Goal: Information Seeking & Learning: Learn about a topic

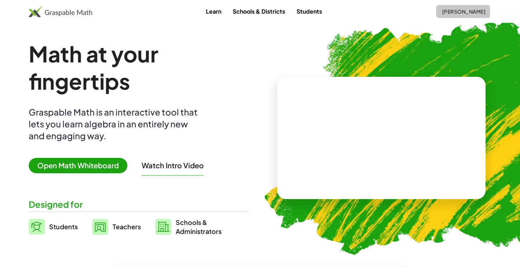
click at [462, 13] on span "[PERSON_NAME]" at bounding box center [464, 11] width 44 height 6
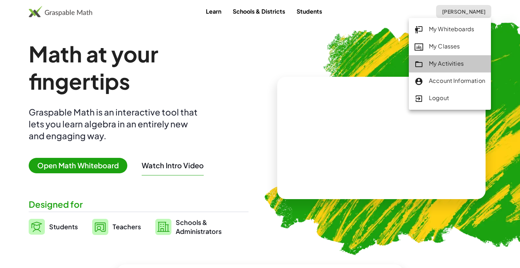
click at [460, 58] on link "My Activities" at bounding box center [450, 63] width 82 height 17
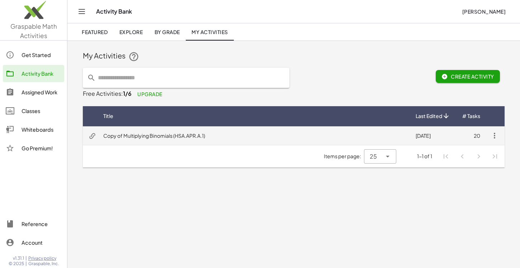
click at [160, 136] on td "Copy of Multiplying Binomials (HSA.APR.A.1)" at bounding box center [254, 135] width 312 height 19
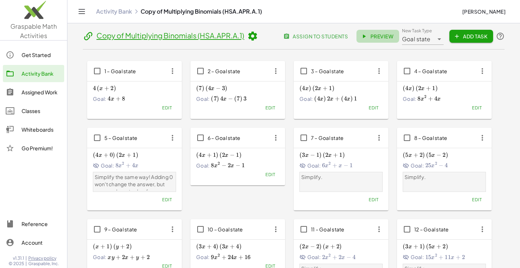
click at [380, 34] on span "Preview" at bounding box center [377, 36] width 31 height 6
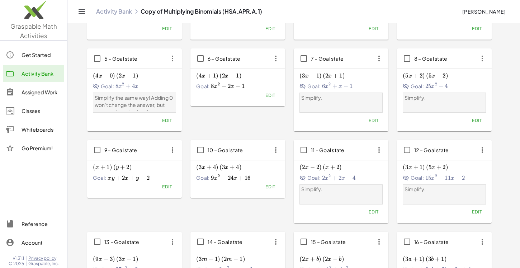
scroll to position [80, 0]
click at [243, 168] on span "( 3 x + 4 ) ( 3 x + 4 ) \left(3x+4\right)\left(3x+4\right) ( 3 x + 4 ) ( 3 x + …" at bounding box center [237, 167] width 83 height 8
click at [222, 151] on span "10 – Goal state" at bounding box center [226, 149] width 36 height 6
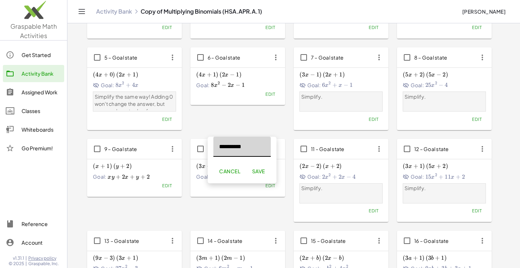
scroll to position [0, 0]
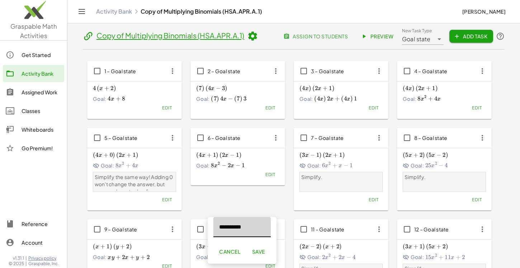
click at [222, 151] on div "( 4 x + 1 ) ( 2 x − 1 ) \left(4x+1\right)\left(2x-1\right) ( 4 x + 1 ) ( 2 x − …" at bounding box center [237, 160] width 83 height 20
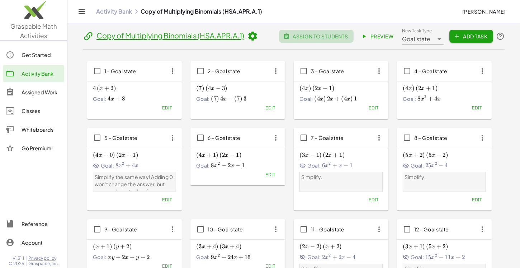
click at [312, 36] on span "assign to students" at bounding box center [316, 36] width 63 height 6
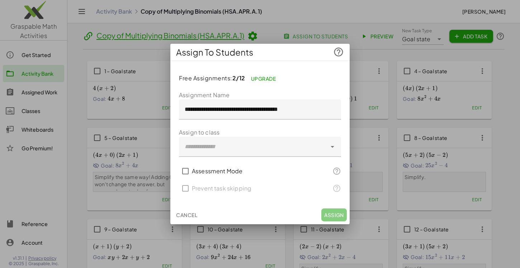
click at [177, 207] on div "Cancel Assign" at bounding box center [259, 215] width 179 height 19
click at [180, 217] on span "Cancel" at bounding box center [186, 215] width 21 height 6
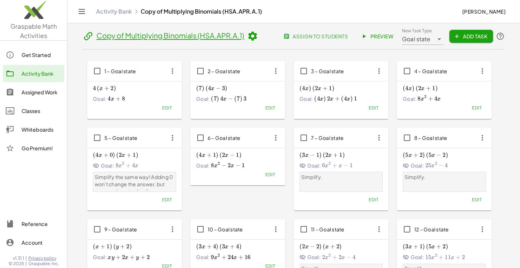
click at [379, 41] on link "Preview" at bounding box center [378, 36] width 43 height 13
click at [34, 78] on link "Activity Bank" at bounding box center [33, 73] width 61 height 17
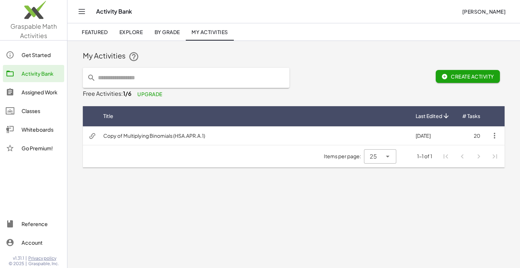
click at [143, 75] on input "text" at bounding box center [190, 78] width 189 height 20
type input "*"
type input "****"
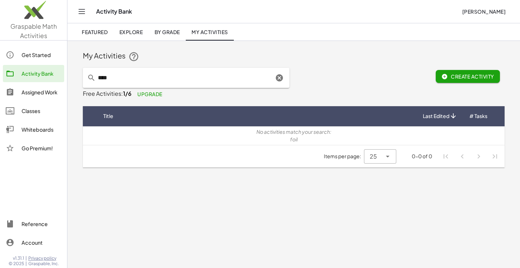
click at [178, 79] on input "****" at bounding box center [185, 78] width 178 height 20
click at [127, 32] on span "Explore" at bounding box center [131, 32] width 24 height 6
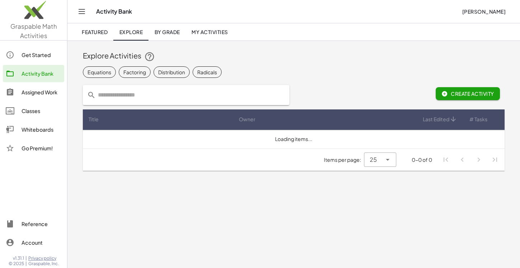
click at [132, 96] on input "text" at bounding box center [190, 95] width 189 height 20
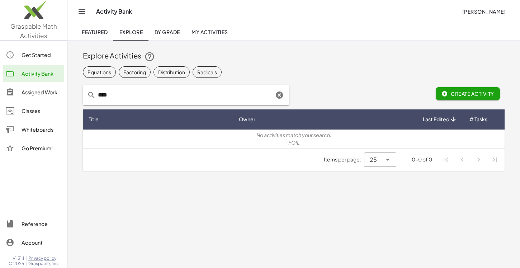
click at [142, 98] on input "****" at bounding box center [185, 95] width 178 height 20
type input "*"
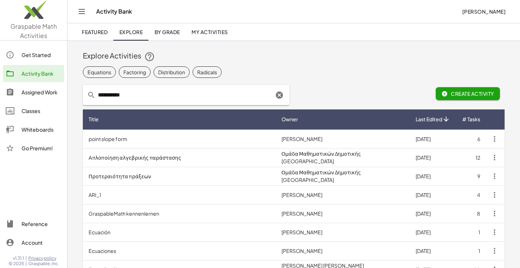
type input "**********"
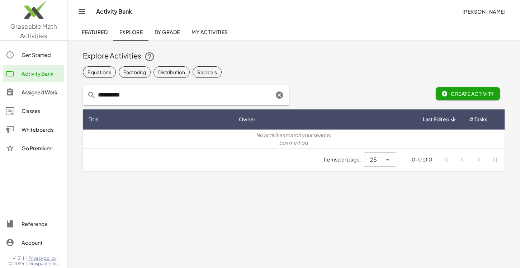
click at [278, 99] on icon "Clear" at bounding box center [279, 95] width 9 height 9
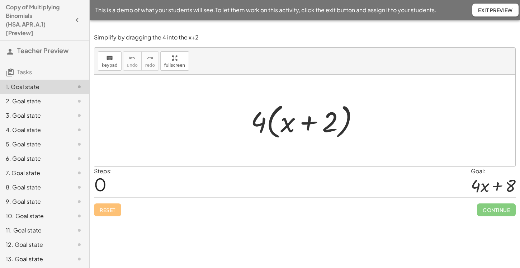
click at [259, 124] on div at bounding box center [307, 120] width 121 height 41
drag, startPoint x: 262, startPoint y: 121, endPoint x: 285, endPoint y: 121, distance: 23.0
click at [285, 121] on div at bounding box center [307, 120] width 121 height 41
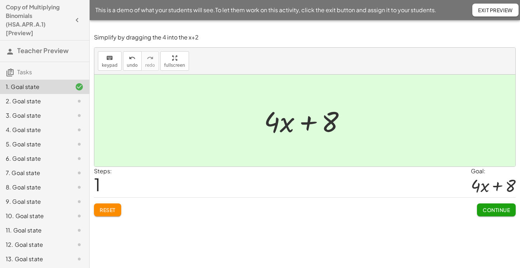
click at [508, 208] on span "Continue" at bounding box center [496, 210] width 27 height 6
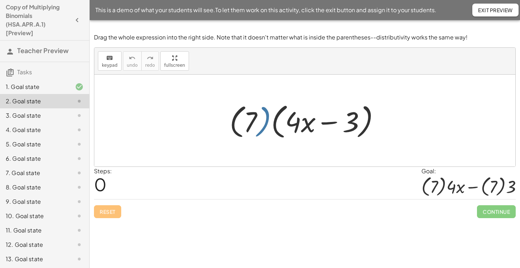
click at [262, 133] on div at bounding box center [308, 120] width 164 height 41
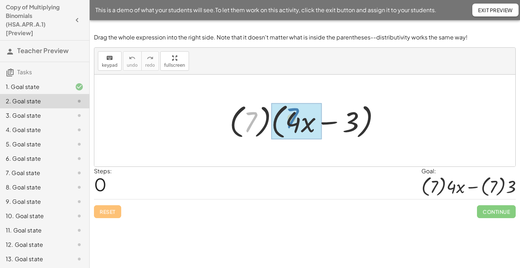
drag, startPoint x: 249, startPoint y: 119, endPoint x: 291, endPoint y: 116, distance: 42.2
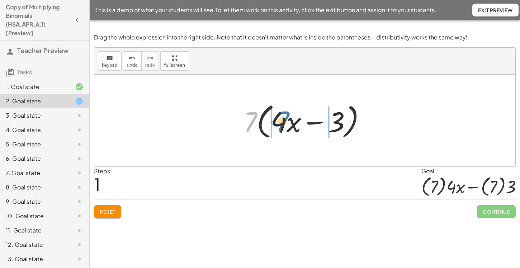
drag, startPoint x: 252, startPoint y: 119, endPoint x: 284, endPoint y: 118, distance: 32.3
click at [284, 118] on div at bounding box center [307, 120] width 135 height 41
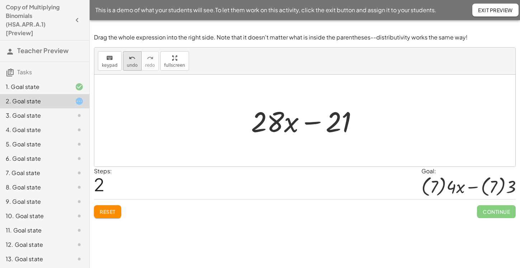
click at [131, 66] on span "undo" at bounding box center [132, 65] width 11 height 5
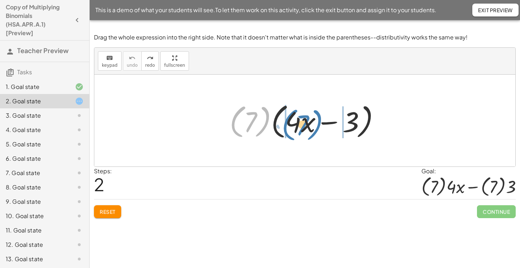
drag, startPoint x: 263, startPoint y: 129, endPoint x: 315, endPoint y: 132, distance: 52.1
click at [315, 132] on div at bounding box center [308, 120] width 164 height 41
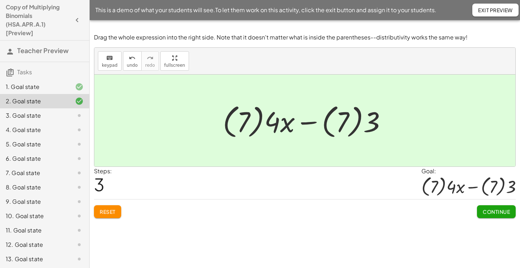
click at [505, 212] on span "Continue" at bounding box center [496, 211] width 27 height 6
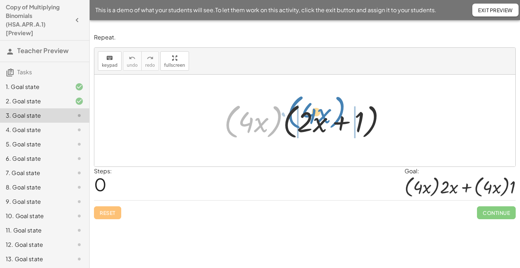
drag, startPoint x: 271, startPoint y: 133, endPoint x: 334, endPoint y: 124, distance: 63.1
click at [334, 124] on div at bounding box center [308, 120] width 174 height 41
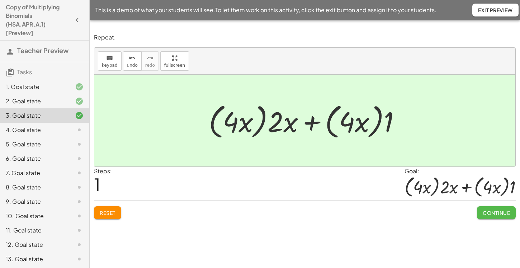
click at [485, 217] on button "Continue" at bounding box center [496, 212] width 39 height 13
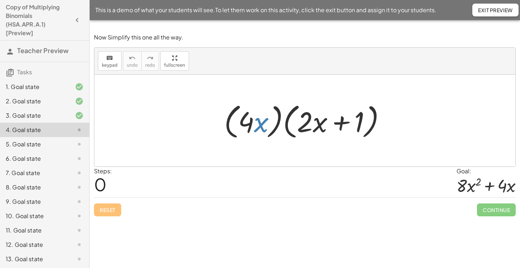
click at [255, 126] on div at bounding box center [308, 120] width 174 height 41
drag, startPoint x: 250, startPoint y: 119, endPoint x: 252, endPoint y: 116, distance: 3.7
click at [252, 116] on div at bounding box center [308, 120] width 174 height 41
drag, startPoint x: 254, startPoint y: 124, endPoint x: 268, endPoint y: 123, distance: 13.4
click at [268, 123] on div at bounding box center [308, 120] width 174 height 41
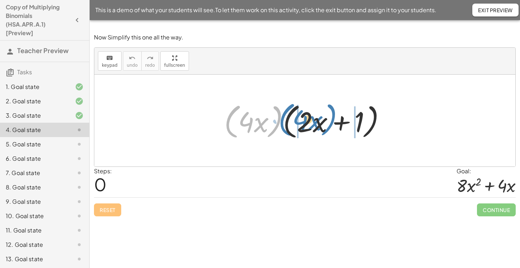
drag, startPoint x: 226, startPoint y: 122, endPoint x: 280, endPoint y: 121, distance: 53.5
click at [280, 121] on div at bounding box center [308, 120] width 174 height 41
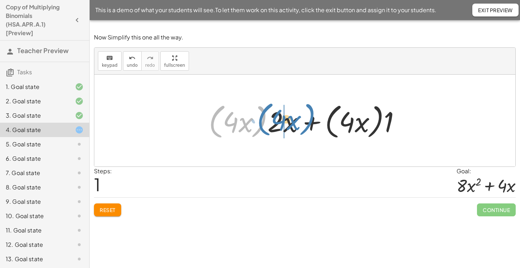
drag, startPoint x: 213, startPoint y: 118, endPoint x: 262, endPoint y: 116, distance: 48.1
click at [262, 116] on div at bounding box center [307, 120] width 205 height 41
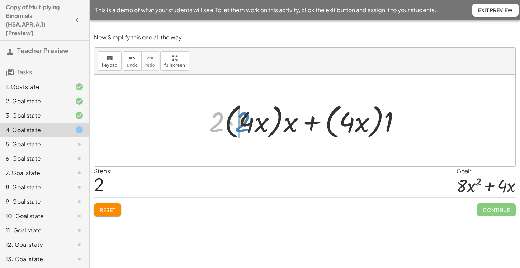
drag, startPoint x: 218, startPoint y: 119, endPoint x: 244, endPoint y: 119, distance: 26.2
click at [244, 119] on div at bounding box center [307, 120] width 205 height 41
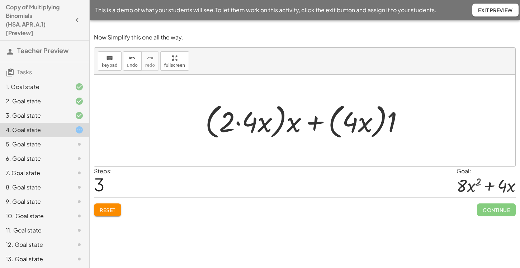
click at [238, 121] on div at bounding box center [308, 120] width 212 height 41
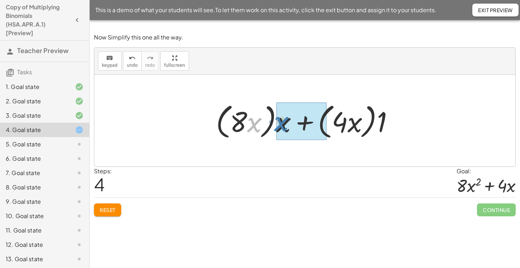
drag, startPoint x: 254, startPoint y: 125, endPoint x: 280, endPoint y: 124, distance: 26.6
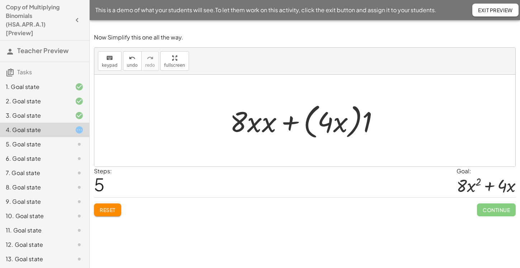
click at [262, 125] on div at bounding box center [307, 120] width 162 height 41
click at [260, 123] on div at bounding box center [307, 120] width 162 height 41
drag, startPoint x: 253, startPoint y: 122, endPoint x: 267, endPoint y: 122, distance: 14.4
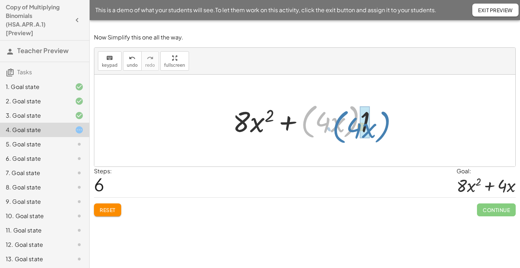
drag, startPoint x: 305, startPoint y: 117, endPoint x: 335, endPoint y: 122, distance: 30.9
click at [335, 122] on div at bounding box center [307, 120] width 157 height 41
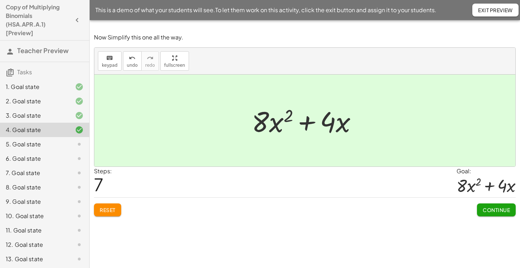
click at [494, 209] on span "Continue" at bounding box center [496, 210] width 27 height 6
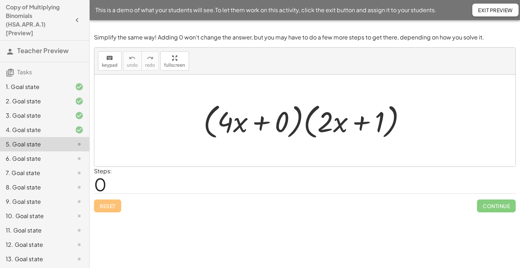
click at [73, 180] on div "6. Goal state" at bounding box center [44, 187] width 89 height 14
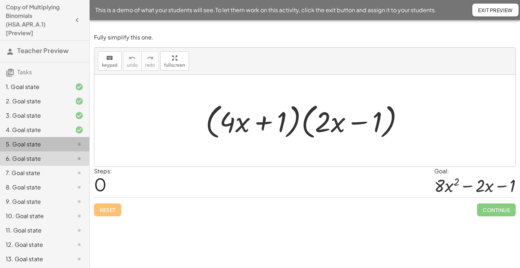
click at [70, 144] on div at bounding box center [74, 144] width 20 height 9
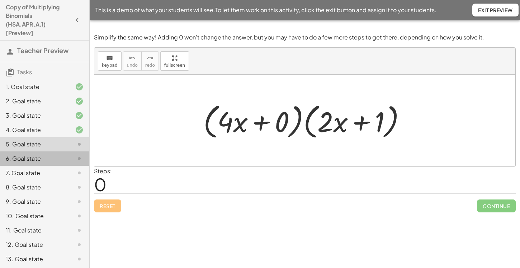
click at [24, 161] on div "6. Goal state" at bounding box center [35, 158] width 58 height 9
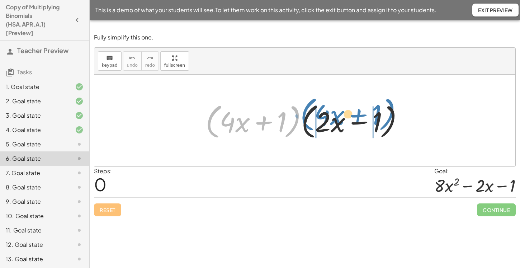
drag, startPoint x: 212, startPoint y: 116, endPoint x: 307, endPoint y: 108, distance: 95.3
click at [307, 108] on div at bounding box center [307, 120] width 211 height 41
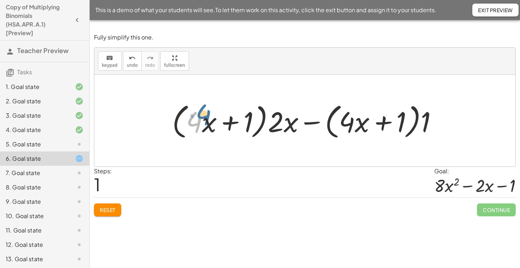
drag, startPoint x: 198, startPoint y: 126, endPoint x: 206, endPoint y: 120, distance: 9.8
click at [207, 119] on div at bounding box center [308, 120] width 278 height 41
click at [286, 126] on div at bounding box center [308, 120] width 278 height 41
drag, startPoint x: 273, startPoint y: 126, endPoint x: 204, endPoint y: 121, distance: 69.1
click at [204, 121] on div at bounding box center [308, 120] width 278 height 41
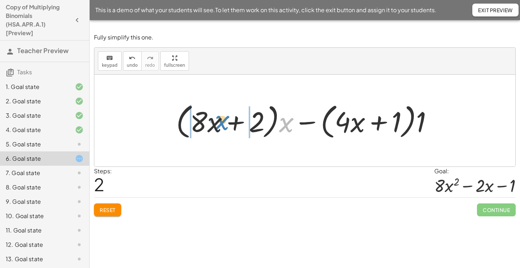
drag, startPoint x: 285, startPoint y: 127, endPoint x: 221, endPoint y: 125, distance: 64.3
click at [221, 125] on div at bounding box center [308, 120] width 270 height 41
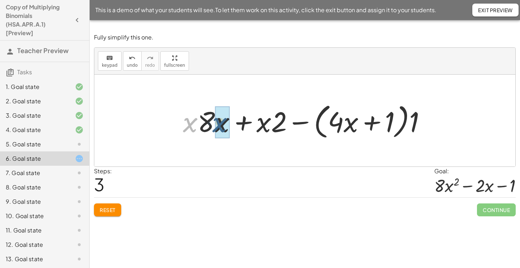
drag, startPoint x: 186, startPoint y: 125, endPoint x: 216, endPoint y: 125, distance: 29.8
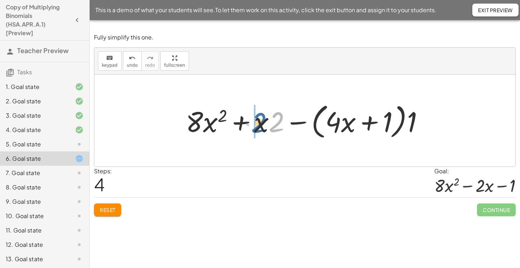
drag, startPoint x: 275, startPoint y: 123, endPoint x: 256, endPoint y: 123, distance: 19.0
click at [256, 123] on div at bounding box center [307, 120] width 251 height 41
drag, startPoint x: 414, startPoint y: 122, endPoint x: 349, endPoint y: 122, distance: 64.6
click at [349, 122] on div at bounding box center [307, 120] width 251 height 41
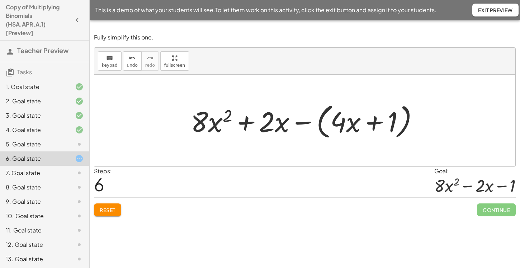
click at [297, 120] on div at bounding box center [307, 120] width 241 height 41
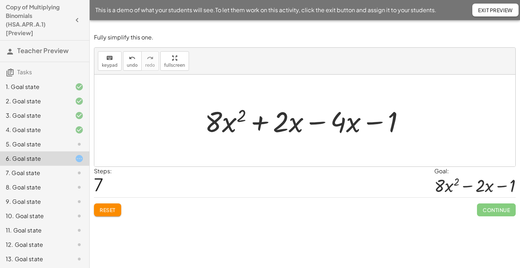
click at [317, 121] on div at bounding box center [307, 120] width 213 height 37
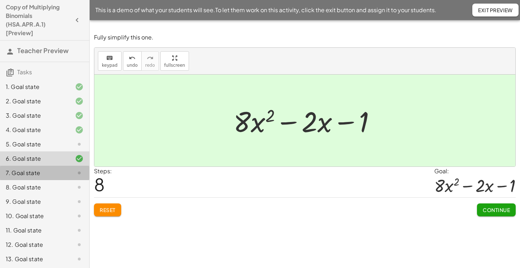
click at [56, 170] on div "7. Goal state" at bounding box center [35, 173] width 58 height 9
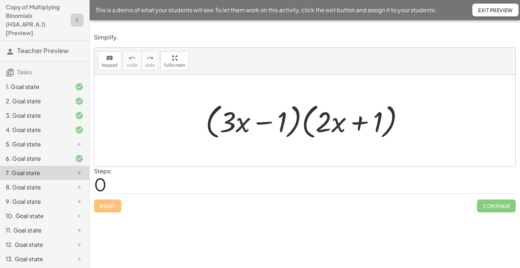
click at [74, 24] on icon "button" at bounding box center [77, 20] width 9 height 9
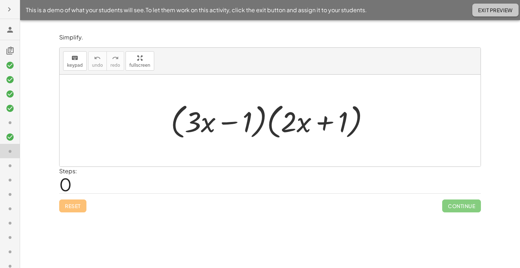
click at [484, 14] on button "Exit Preview" at bounding box center [496, 10] width 46 height 13
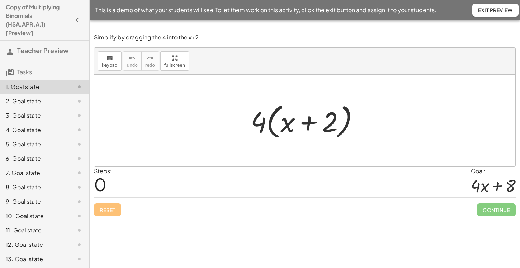
click at [63, 215] on div "10. Goal state" at bounding box center [35, 216] width 58 height 9
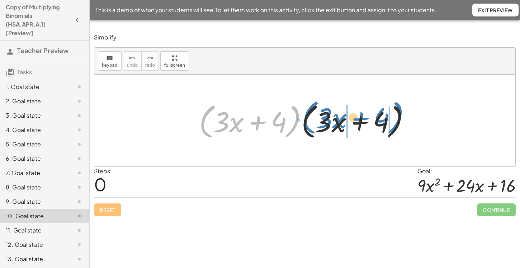
drag, startPoint x: 201, startPoint y: 122, endPoint x: 303, endPoint y: 118, distance: 102.3
click at [303, 118] on div at bounding box center [308, 120] width 224 height 41
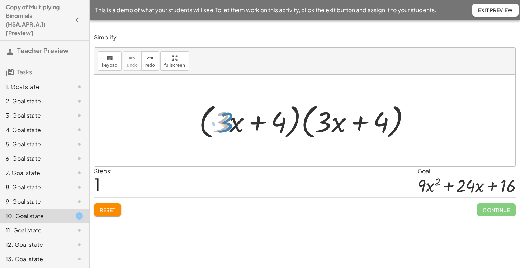
drag, startPoint x: 226, startPoint y: 121, endPoint x: 230, endPoint y: 122, distance: 4.0
click at [230, 122] on div at bounding box center [308, 120] width 224 height 41
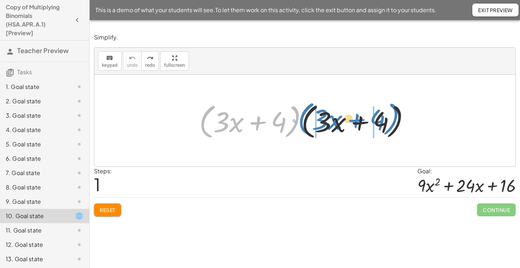
drag, startPoint x: 202, startPoint y: 119, endPoint x: 302, endPoint y: 117, distance: 99.8
click at [302, 117] on div at bounding box center [308, 120] width 224 height 41
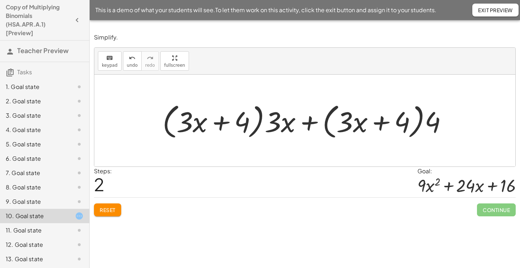
click at [81, 13] on div "Copy of Multiplying Binomials (HSA.APR.A.1) [Preview]" at bounding box center [45, 20] width 84 height 34
click at [76, 20] on icon "button" at bounding box center [77, 20] width 9 height 9
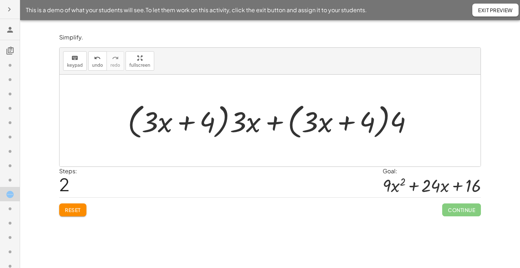
click at [11, 9] on icon "button" at bounding box center [9, 9] width 9 height 9
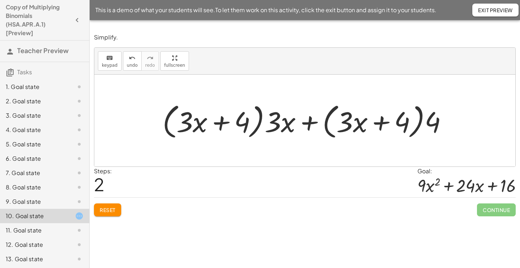
click at [108, 214] on button "Reset" at bounding box center [107, 209] width 27 height 13
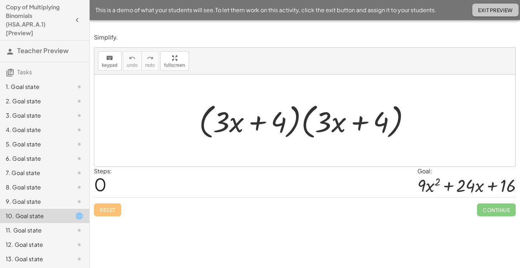
click at [491, 15] on button "Exit Preview" at bounding box center [496, 10] width 46 height 13
